Goal: Task Accomplishment & Management: Use online tool/utility

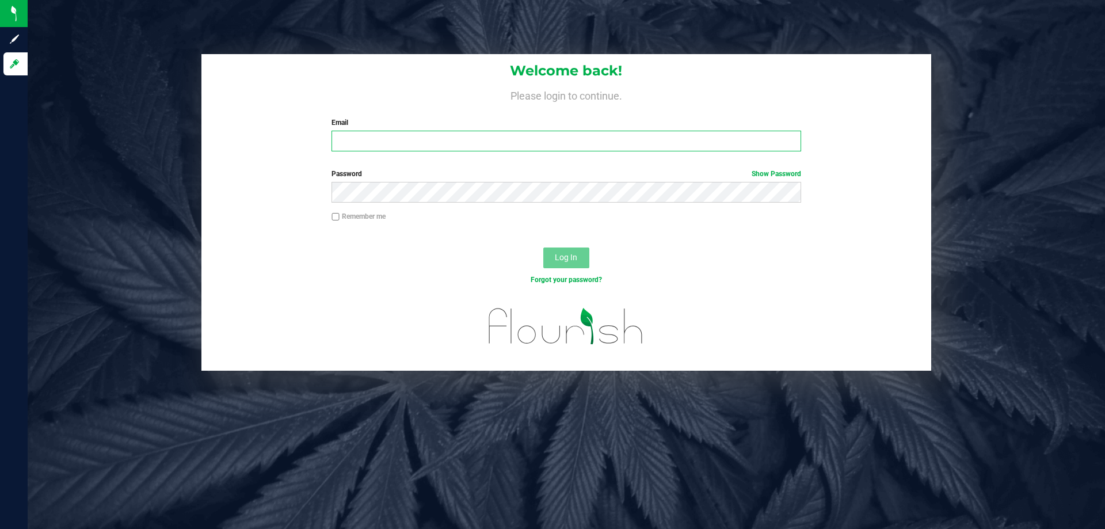
click at [405, 143] on input "Email" at bounding box center [565, 141] width 469 height 21
type input "[EMAIL_ADDRESS][DOMAIN_NAME]"
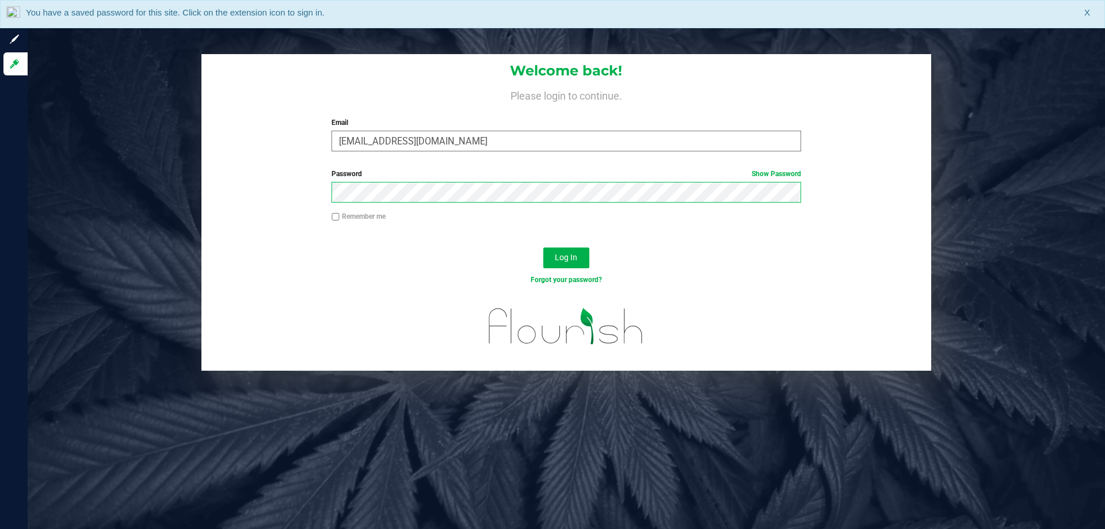
click at [543, 247] on button "Log In" at bounding box center [566, 257] width 46 height 21
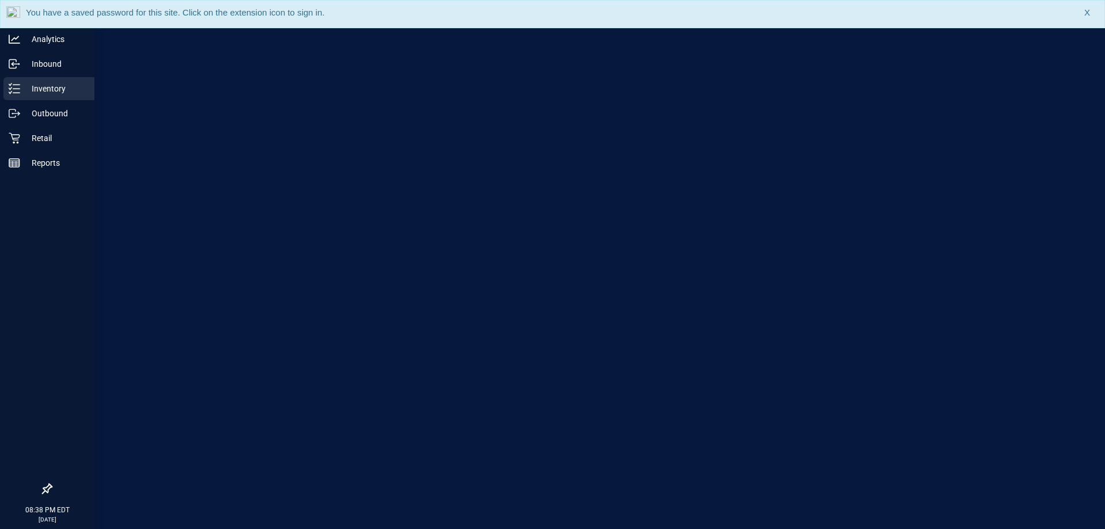
click at [58, 79] on div "Inventory" at bounding box center [48, 88] width 91 height 23
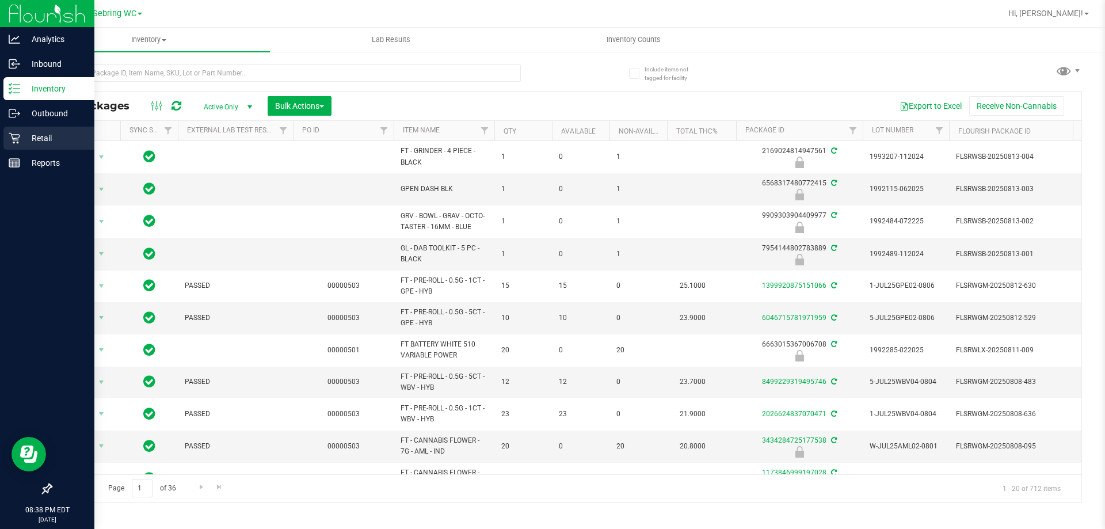
click at [17, 140] on icon at bounding box center [14, 138] width 11 height 11
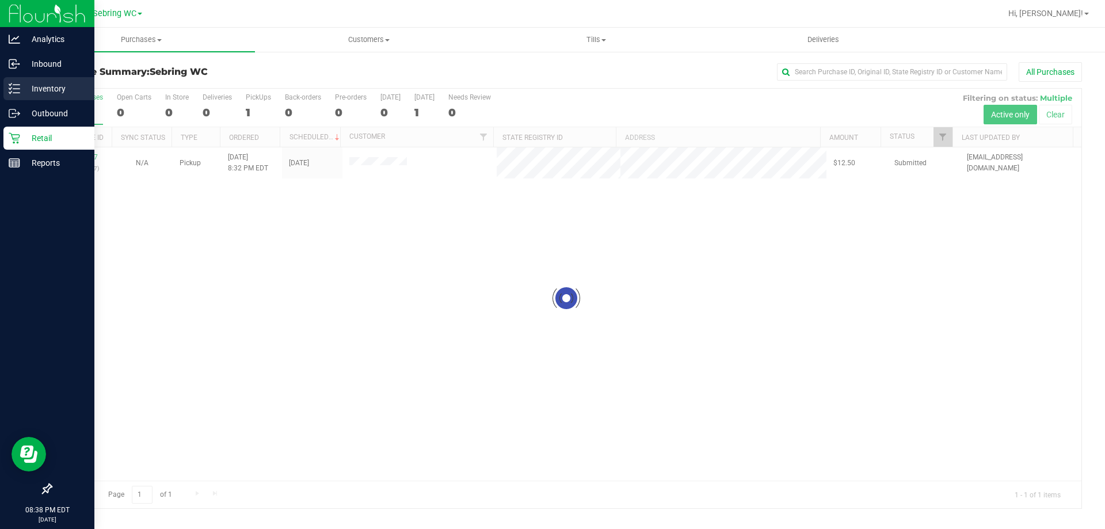
click at [40, 90] on p "Inventory" at bounding box center [54, 89] width 69 height 14
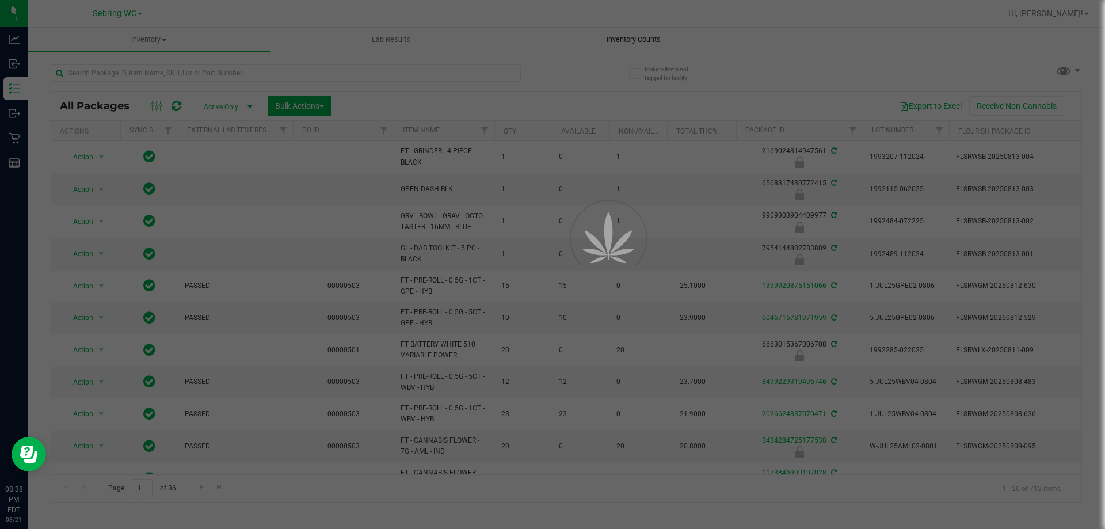
click at [622, 39] on span "Inventory Counts" at bounding box center [633, 40] width 85 height 10
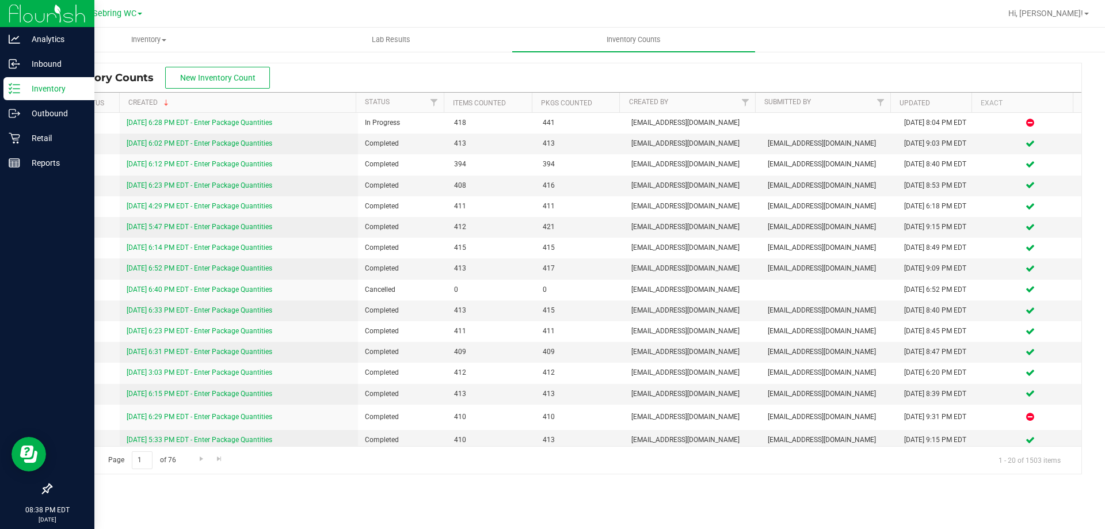
click at [41, 80] on div "Inventory" at bounding box center [48, 88] width 91 height 23
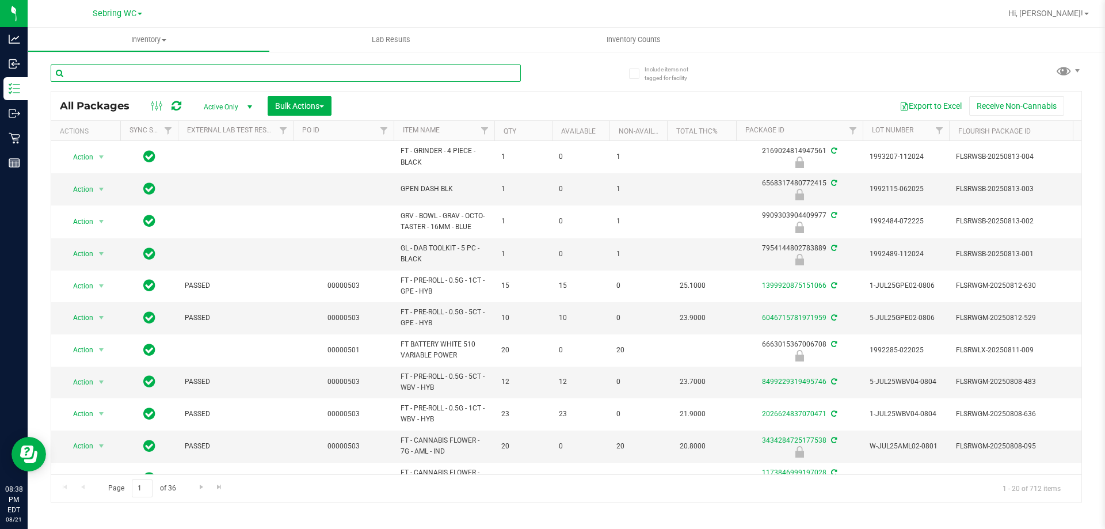
click at [188, 74] on input "text" at bounding box center [286, 72] width 470 height 17
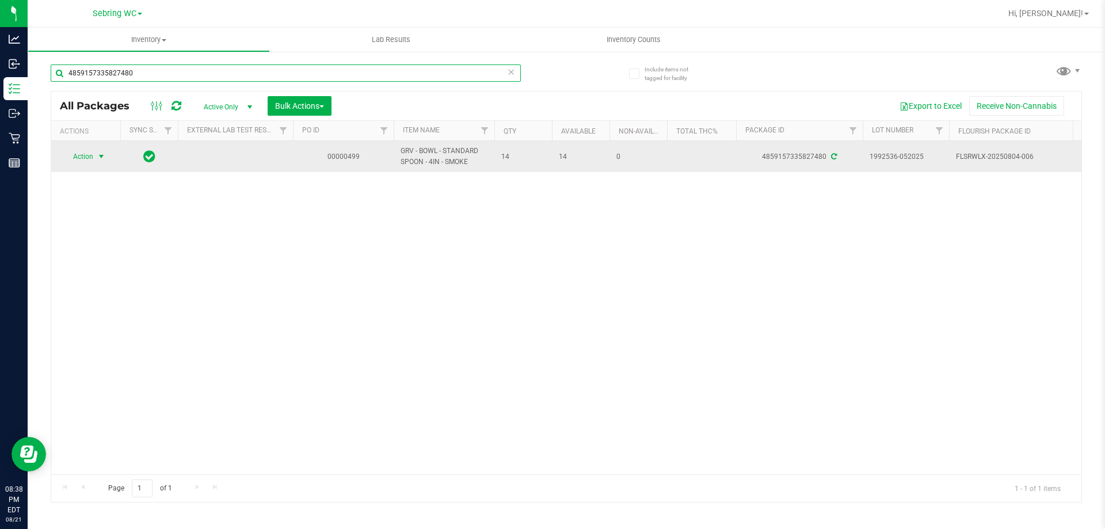
type input "4859157335827480"
click at [91, 156] on span "Action" at bounding box center [78, 156] width 31 height 16
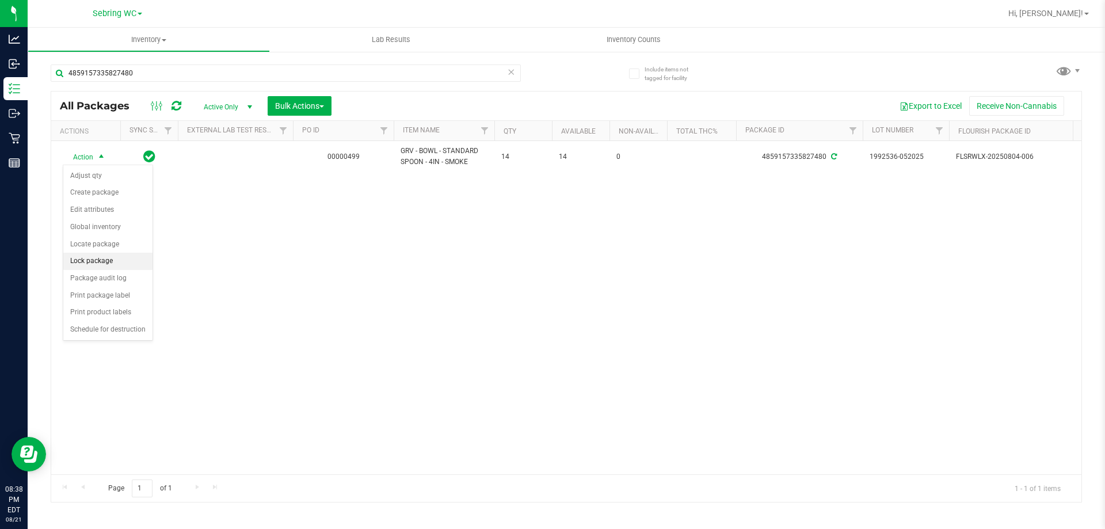
click at [97, 264] on li "Lock package" at bounding box center [107, 261] width 89 height 17
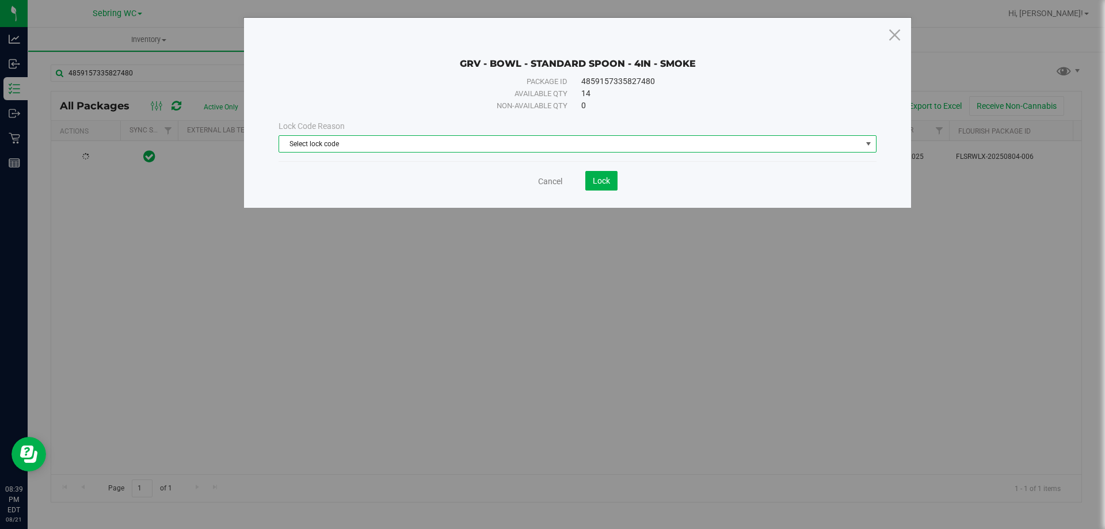
click at [370, 146] on span "Select lock code" at bounding box center [570, 144] width 582 height 16
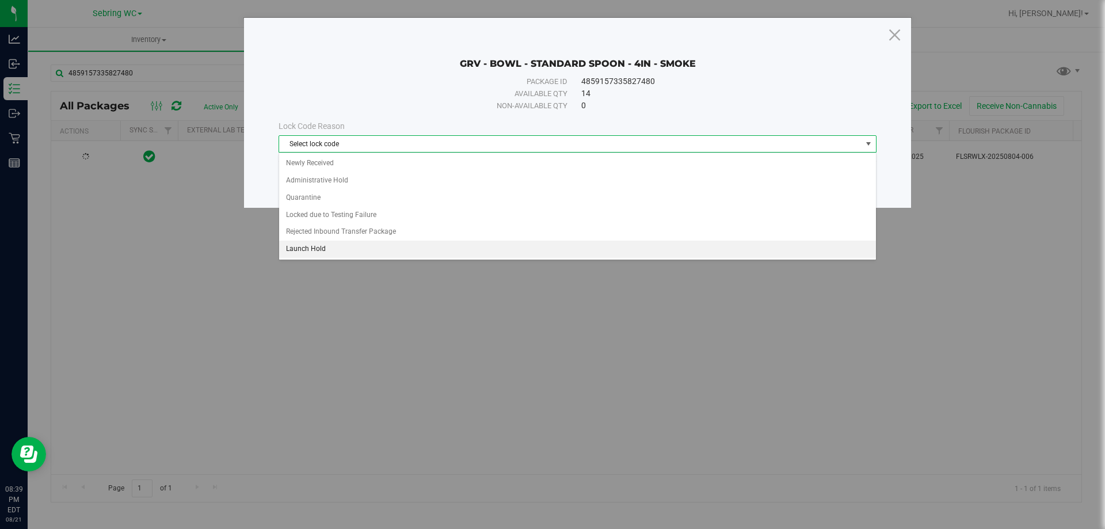
click at [305, 248] on li "Launch Hold" at bounding box center [577, 248] width 597 height 17
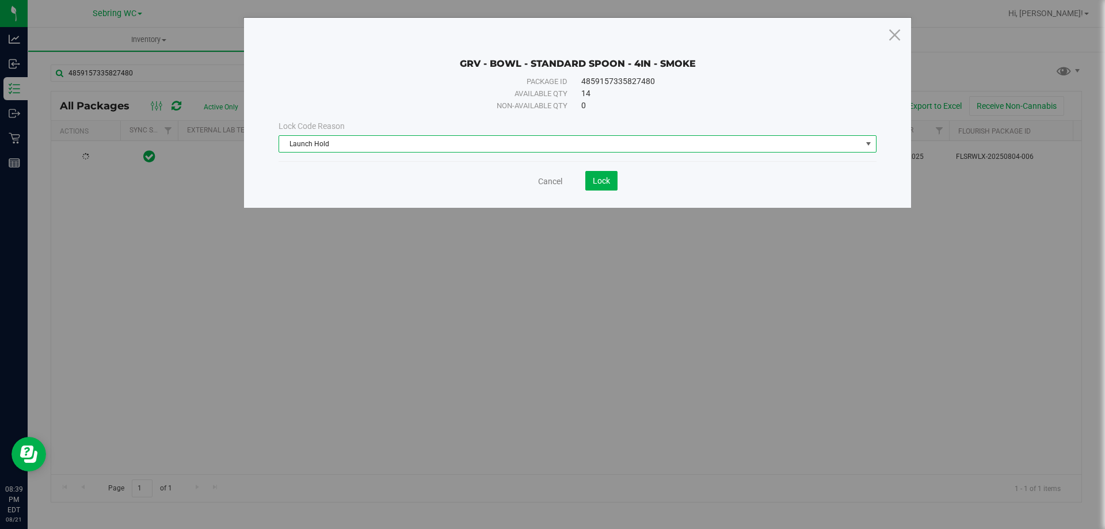
click at [335, 188] on div "Cancel Lock" at bounding box center [577, 181] width 598 height 20
click at [602, 178] on span "Lock" at bounding box center [601, 180] width 17 height 9
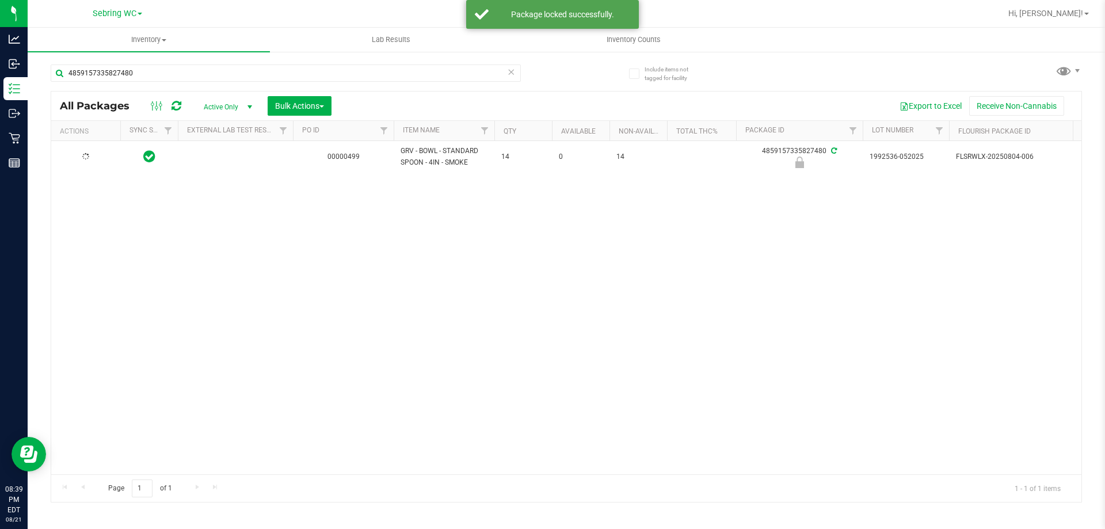
click at [388, 301] on div "00000499 GRV - BOWL - STANDARD SPOON - 4IN - SMOKE 14 0 14 4859157335827480 199…" at bounding box center [566, 307] width 1030 height 333
click at [28, 135] on div "Include items not tagged for facility 4859157335827480 All Packages Active Only…" at bounding box center [566, 226] width 1077 height 351
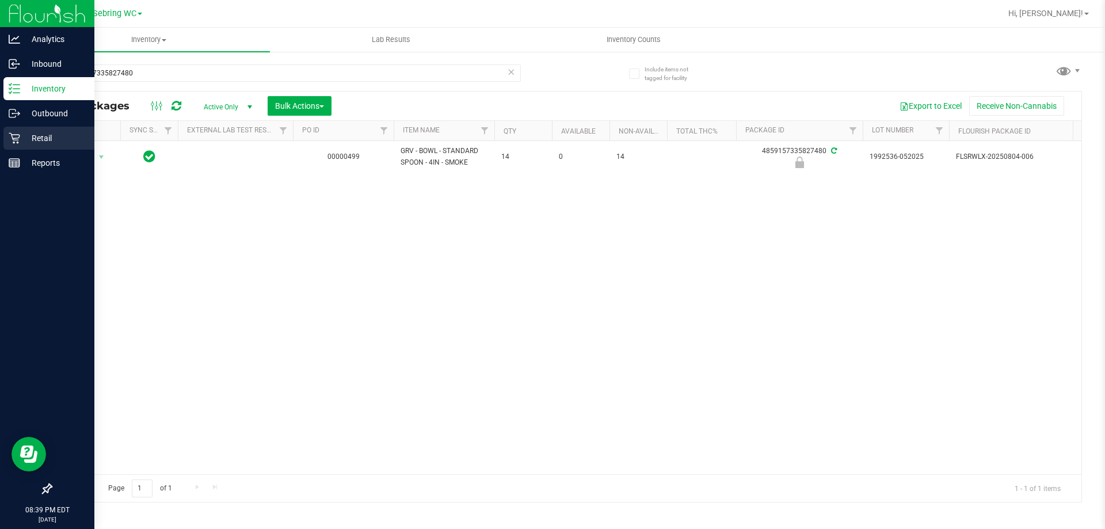
click at [22, 135] on p "Retail" at bounding box center [54, 138] width 69 height 14
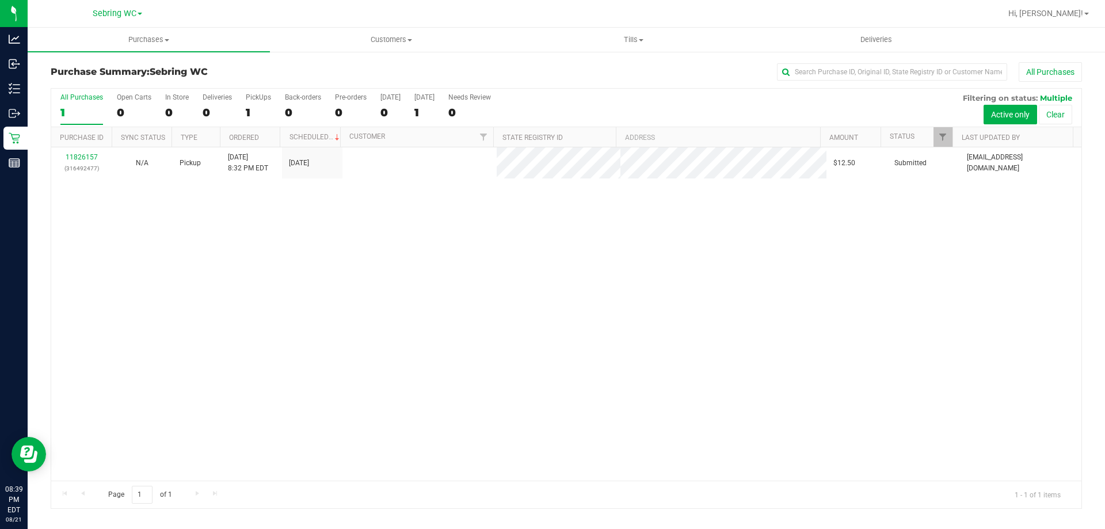
click at [362, 271] on div "11826157 (316492477) N/A Pickup [DATE] 8:32 PM EDT 8/22/2025 $12.50 Submitted […" at bounding box center [566, 313] width 1030 height 333
click at [1068, 11] on span "Hi, [PERSON_NAME]!" at bounding box center [1045, 13] width 75 height 9
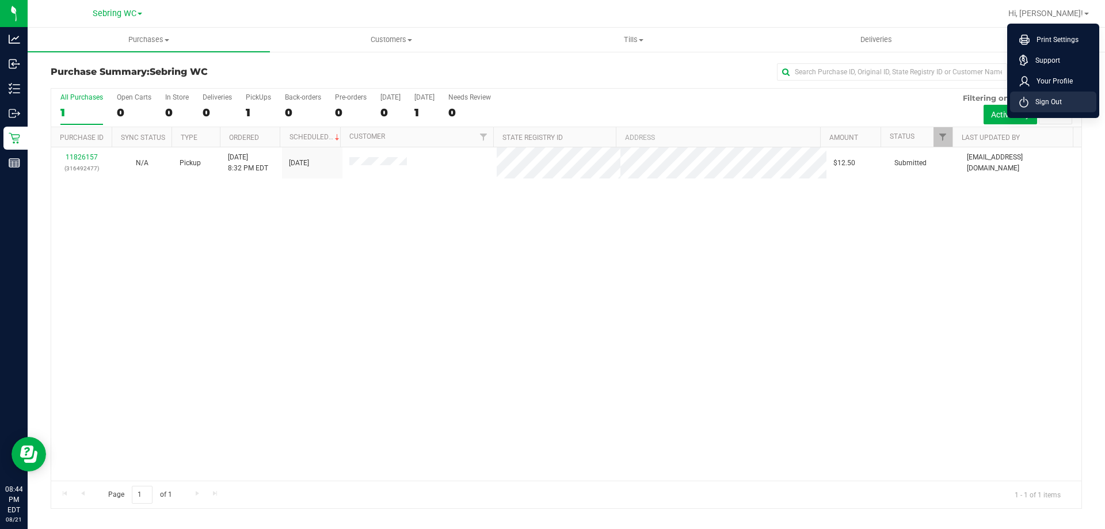
click at [1042, 105] on span "Sign Out" at bounding box center [1044, 102] width 33 height 12
